Goal: Book appointment/travel/reservation

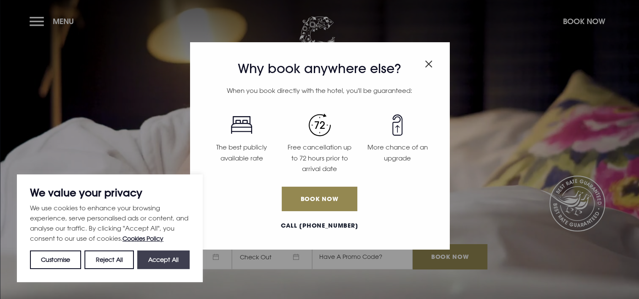
click at [160, 263] on button "Accept All" at bounding box center [163, 259] width 52 height 19
checkbox input "true"
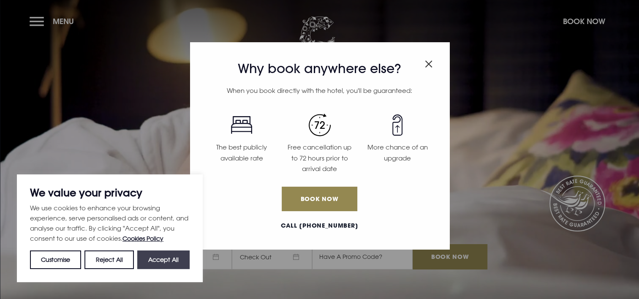
checkbox input "true"
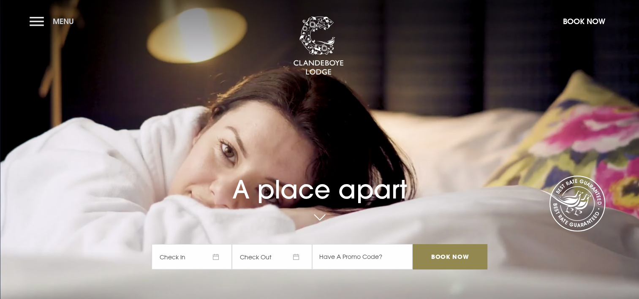
click at [42, 20] on button "Menu" at bounding box center [54, 21] width 49 height 18
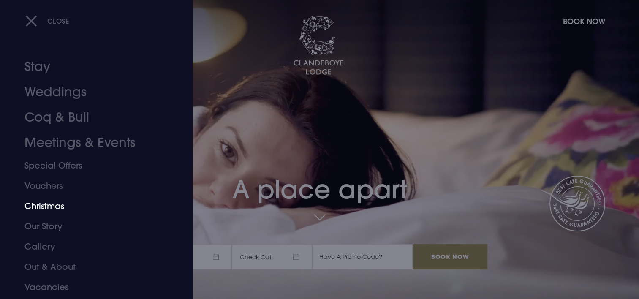
click at [39, 210] on link "Christmas" at bounding box center [90, 206] width 133 height 20
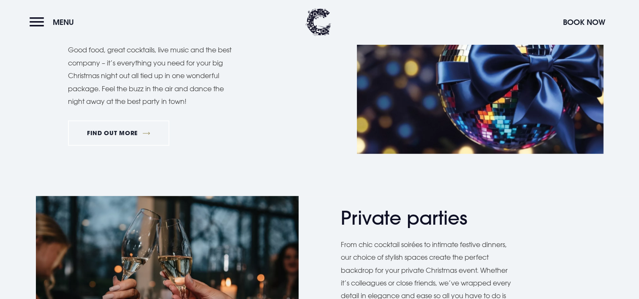
scroll to position [464, 0]
click at [107, 145] on link "FIND OUT MORE" at bounding box center [119, 132] width 102 height 25
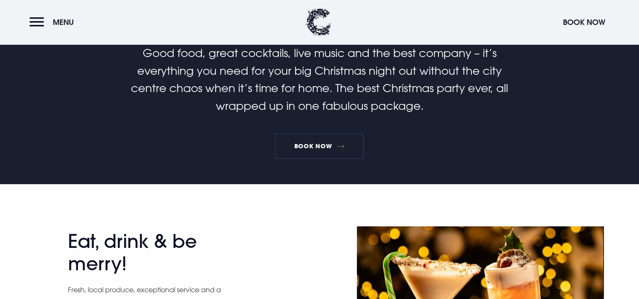
scroll to position [253, 0]
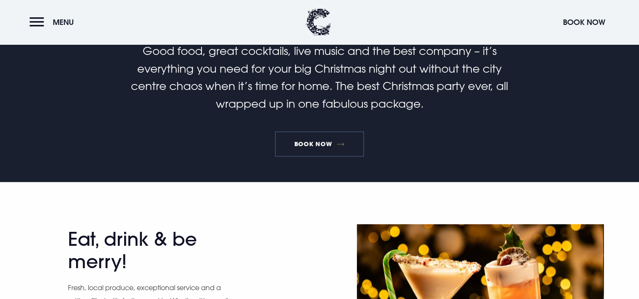
click at [329, 140] on link "Book Now" at bounding box center [319, 143] width 89 height 25
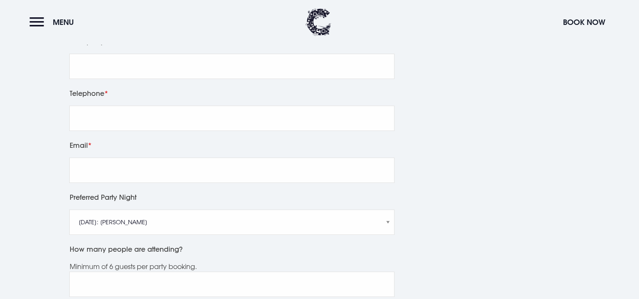
scroll to position [464, 0]
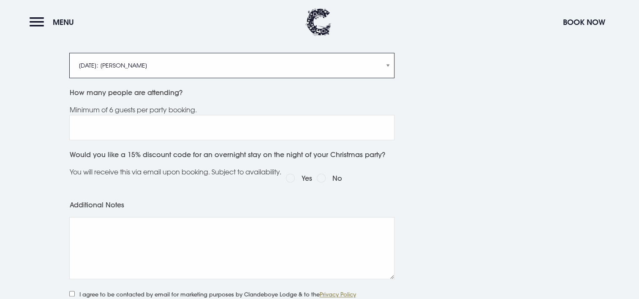
click at [391, 78] on select "Friday 5th December: Just Adam Saturday 6th December: Manouche Boys Friday 12th…" at bounding box center [231, 65] width 325 height 25
select select "Friday 19th December: Just Adam"
click at [69, 77] on select "Friday 5th December: Just Adam Saturday 6th December: Manouche Boys Friday 12th…" at bounding box center [231, 65] width 325 height 25
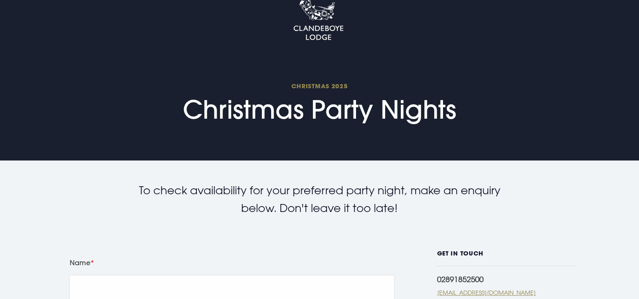
scroll to position [0, 0]
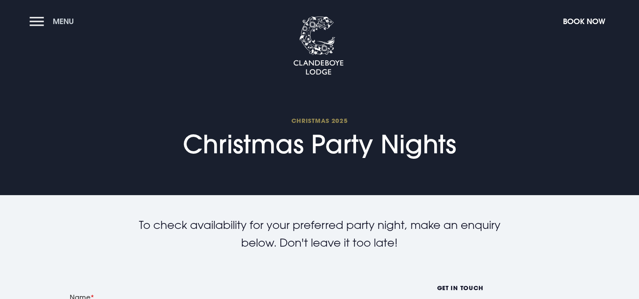
click at [38, 24] on button "Menu" at bounding box center [54, 21] width 49 height 18
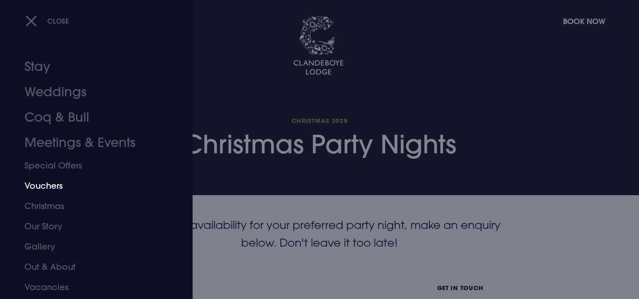
scroll to position [25, 0]
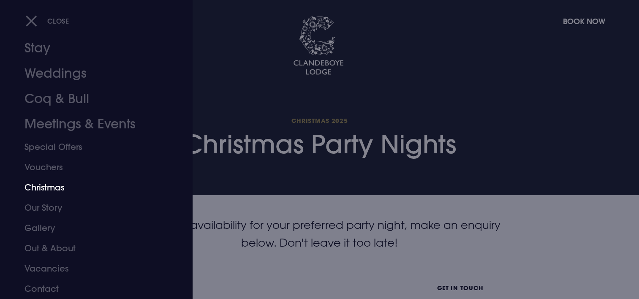
click at [51, 190] on link "Christmas" at bounding box center [90, 187] width 133 height 20
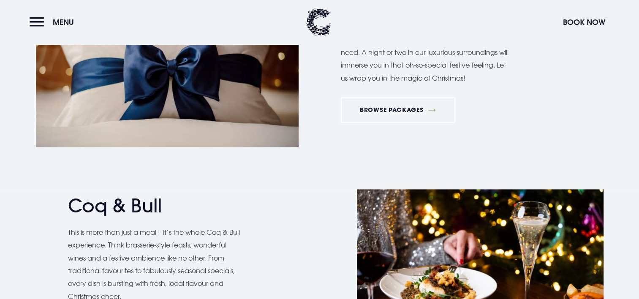
scroll to position [1013, 0]
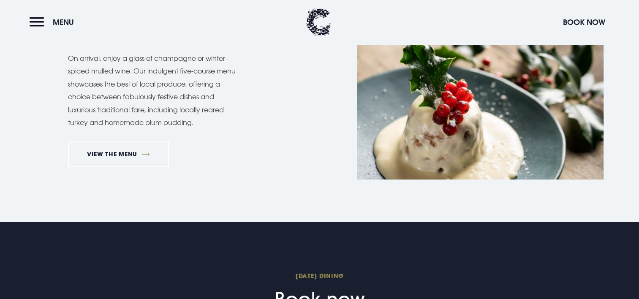
scroll to position [718, 0]
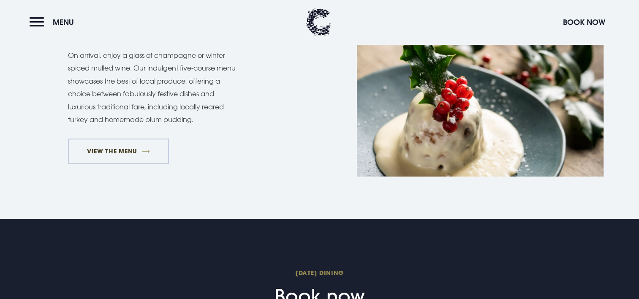
click at [110, 164] on link "VIEW THE MENU" at bounding box center [118, 150] width 101 height 25
